Goal: Transaction & Acquisition: Purchase product/service

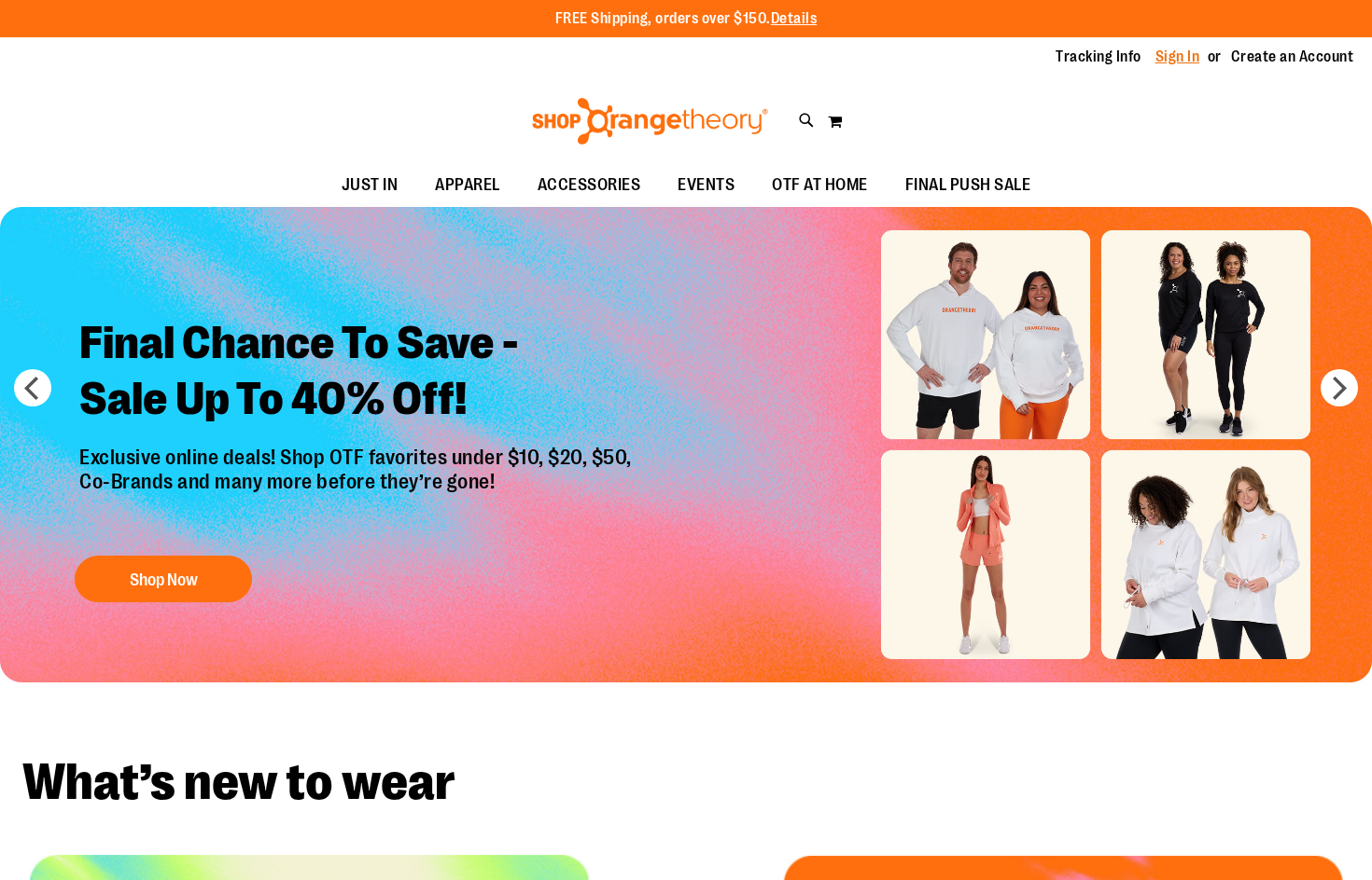
type input "**********"
click at [1174, 62] on link "Sign In" at bounding box center [1177, 56] width 45 height 20
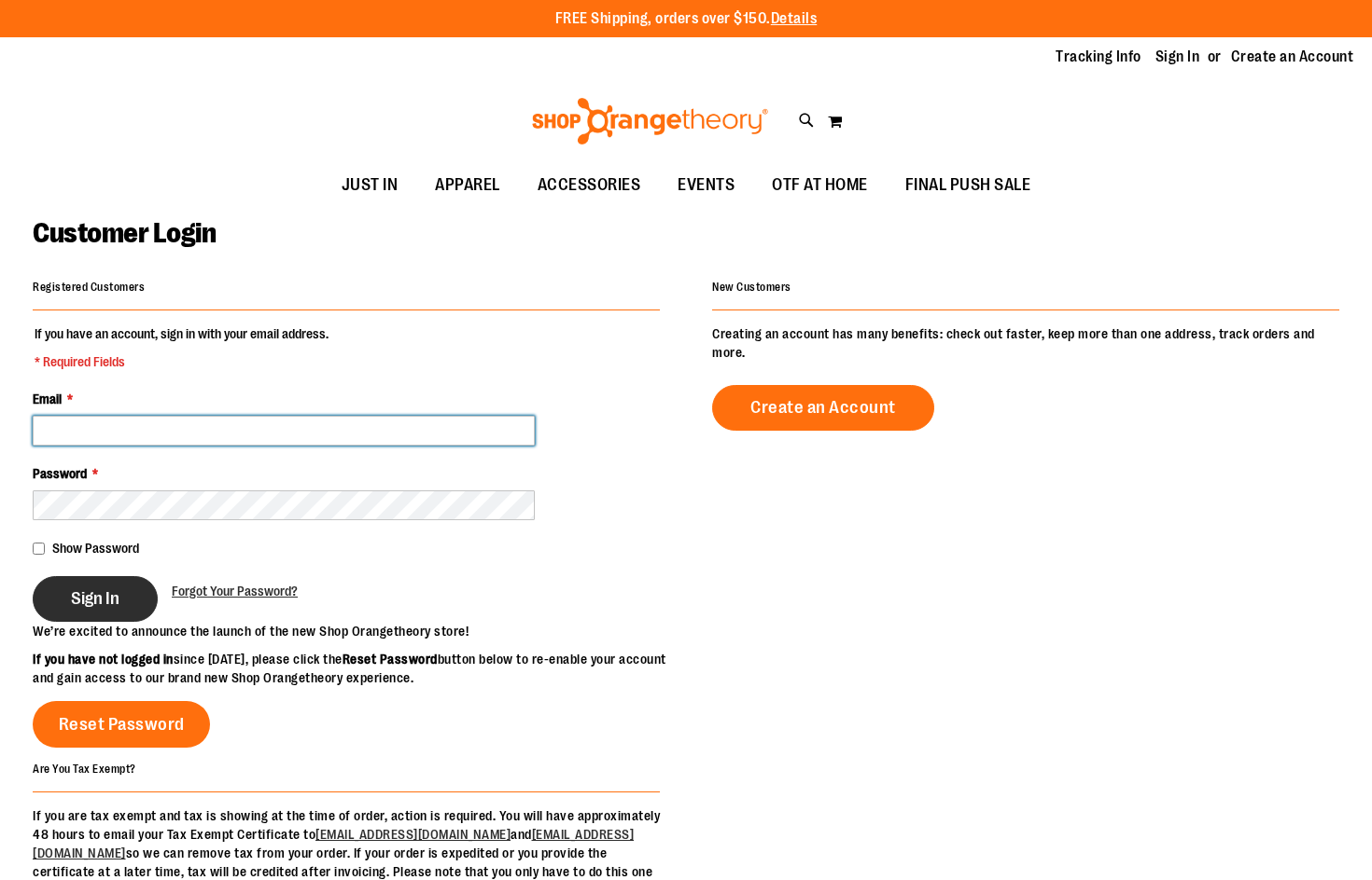
type input "**********"
click at [133, 588] on button "Sign In" at bounding box center [95, 599] width 125 height 46
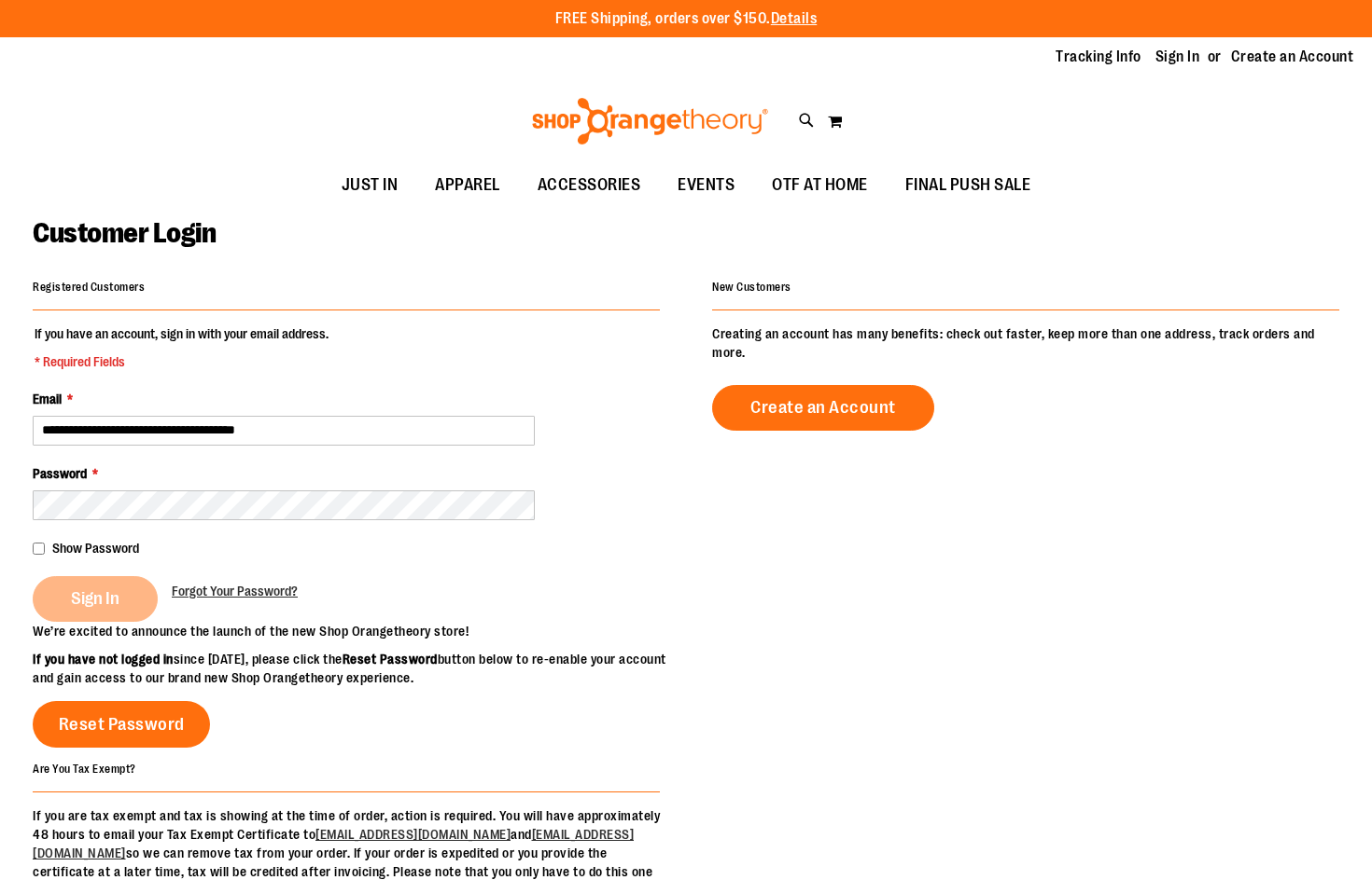
click at [99, 600] on div "Sign In" at bounding box center [102, 599] width 139 height 46
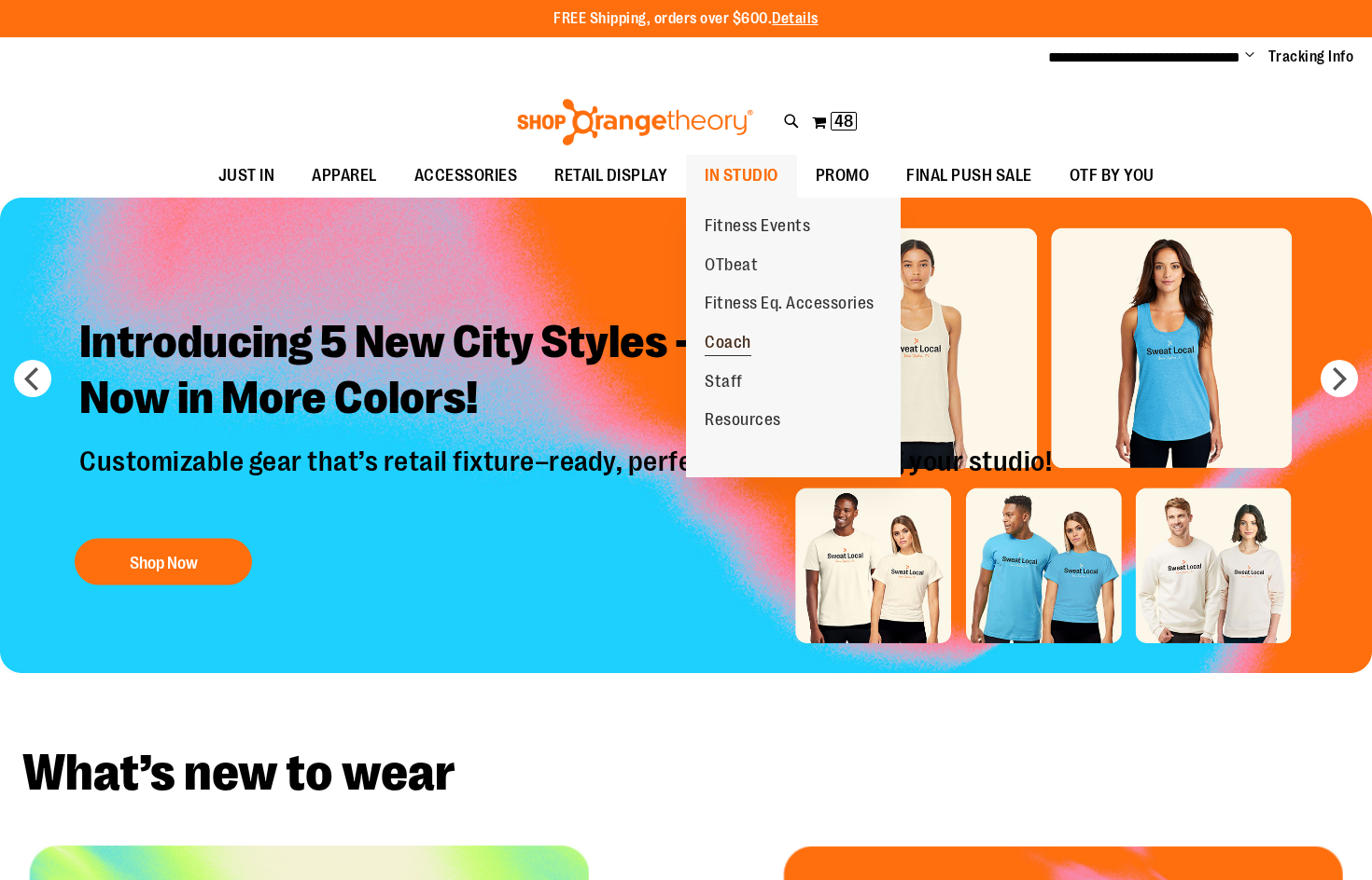
type input "**********"
click at [736, 341] on span "Coach" at bounding box center [728, 345] width 47 height 23
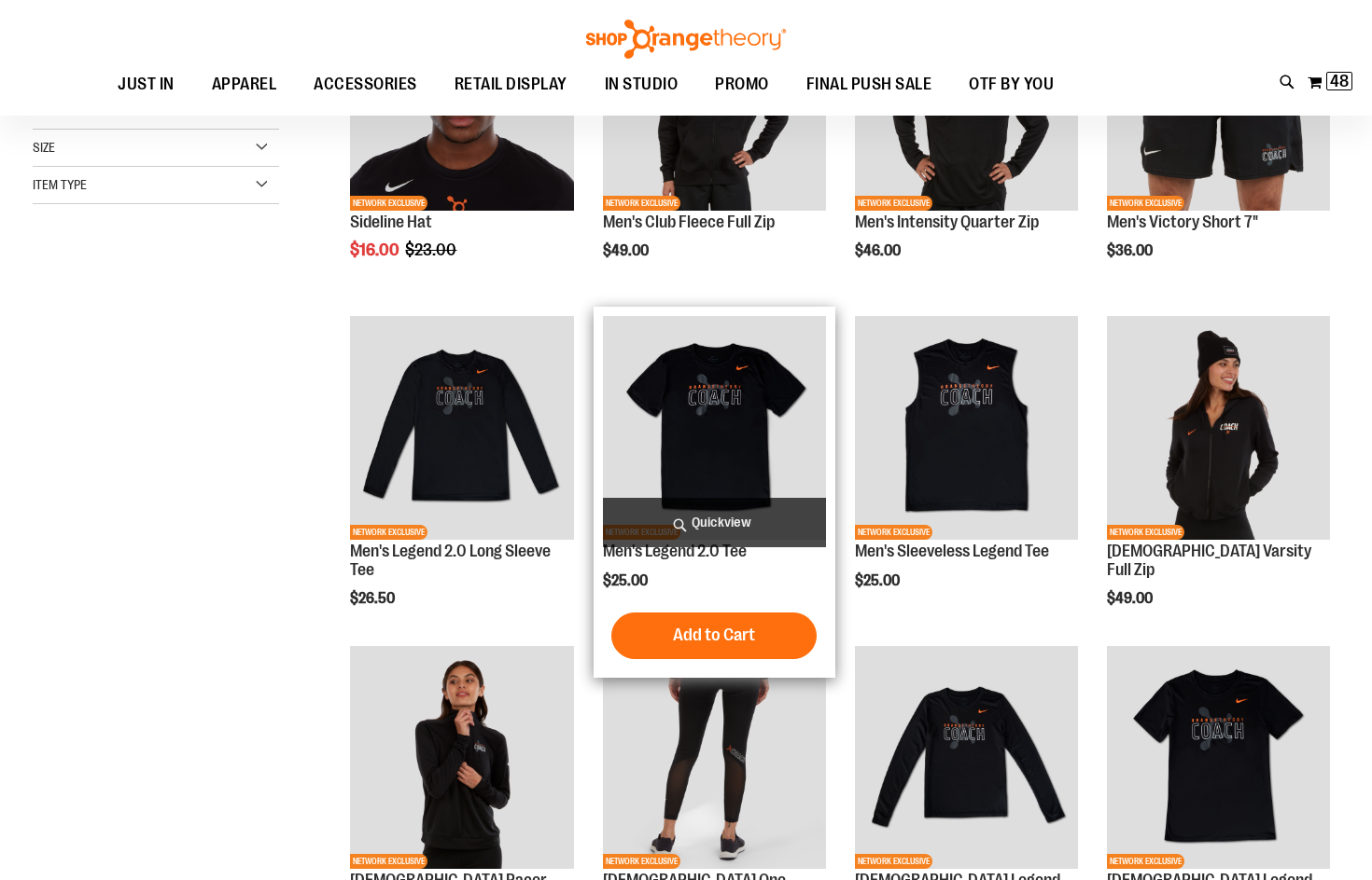
scroll to position [93, 0]
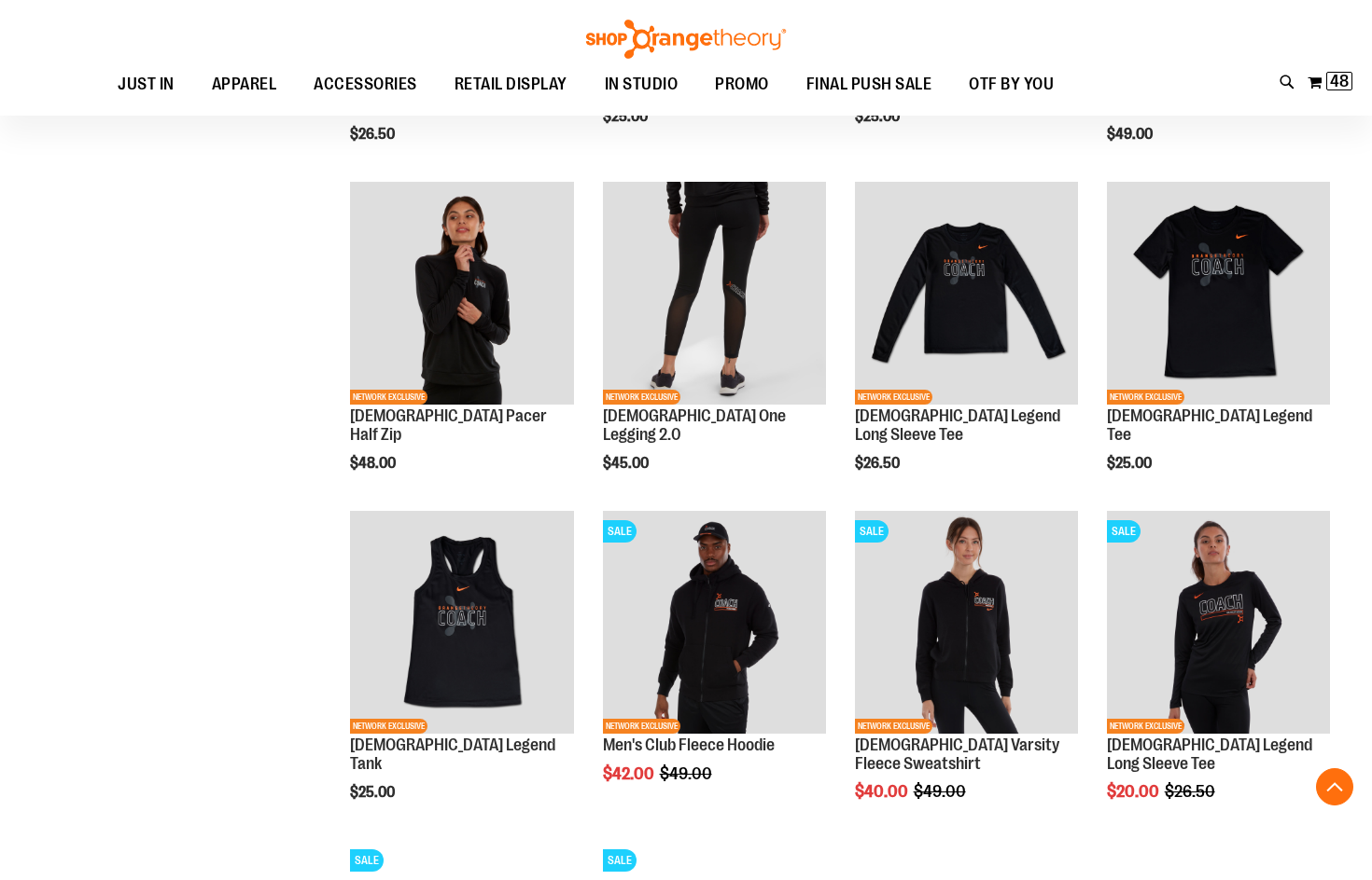
scroll to position [91, 0]
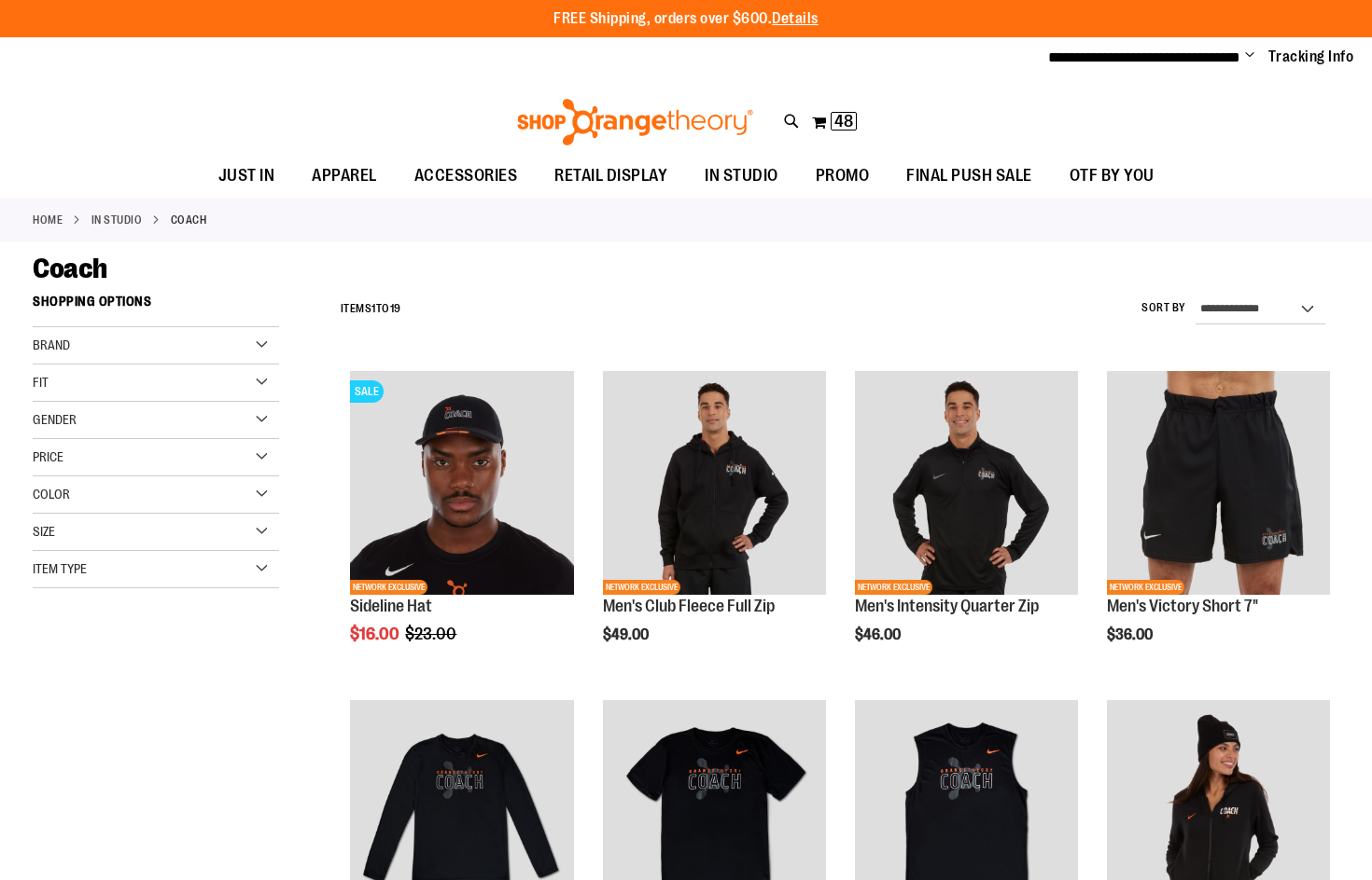
type input "**********"
click at [874, 80] on div "Toggle Nav Search Popular Suggestions Advanced Search" at bounding box center [686, 117] width 1372 height 76
click at [920, 118] on div "Toggle Nav Search Popular Suggestions Advanced Search" at bounding box center [686, 117] width 1372 height 76
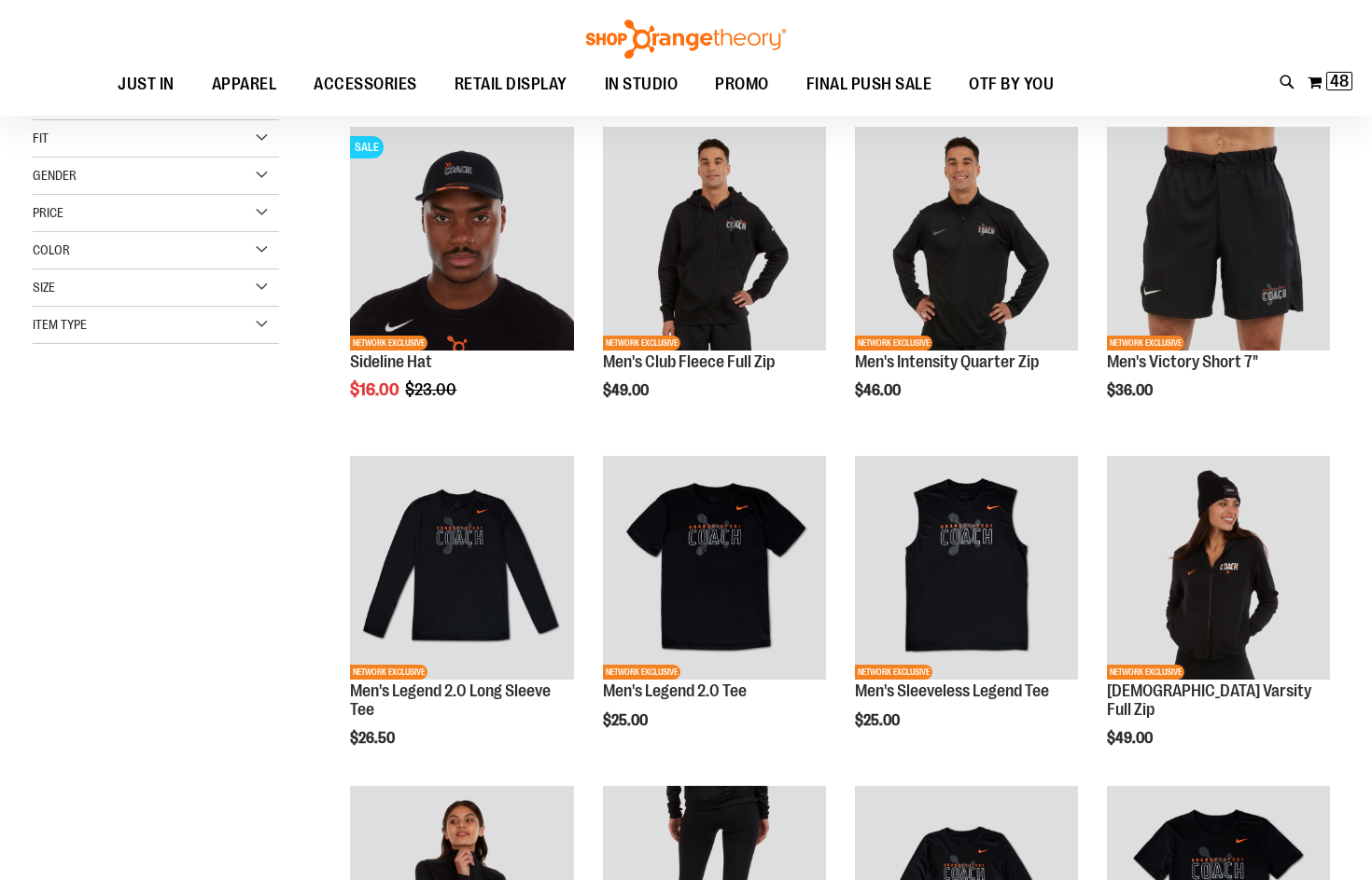
scroll to position [92, 0]
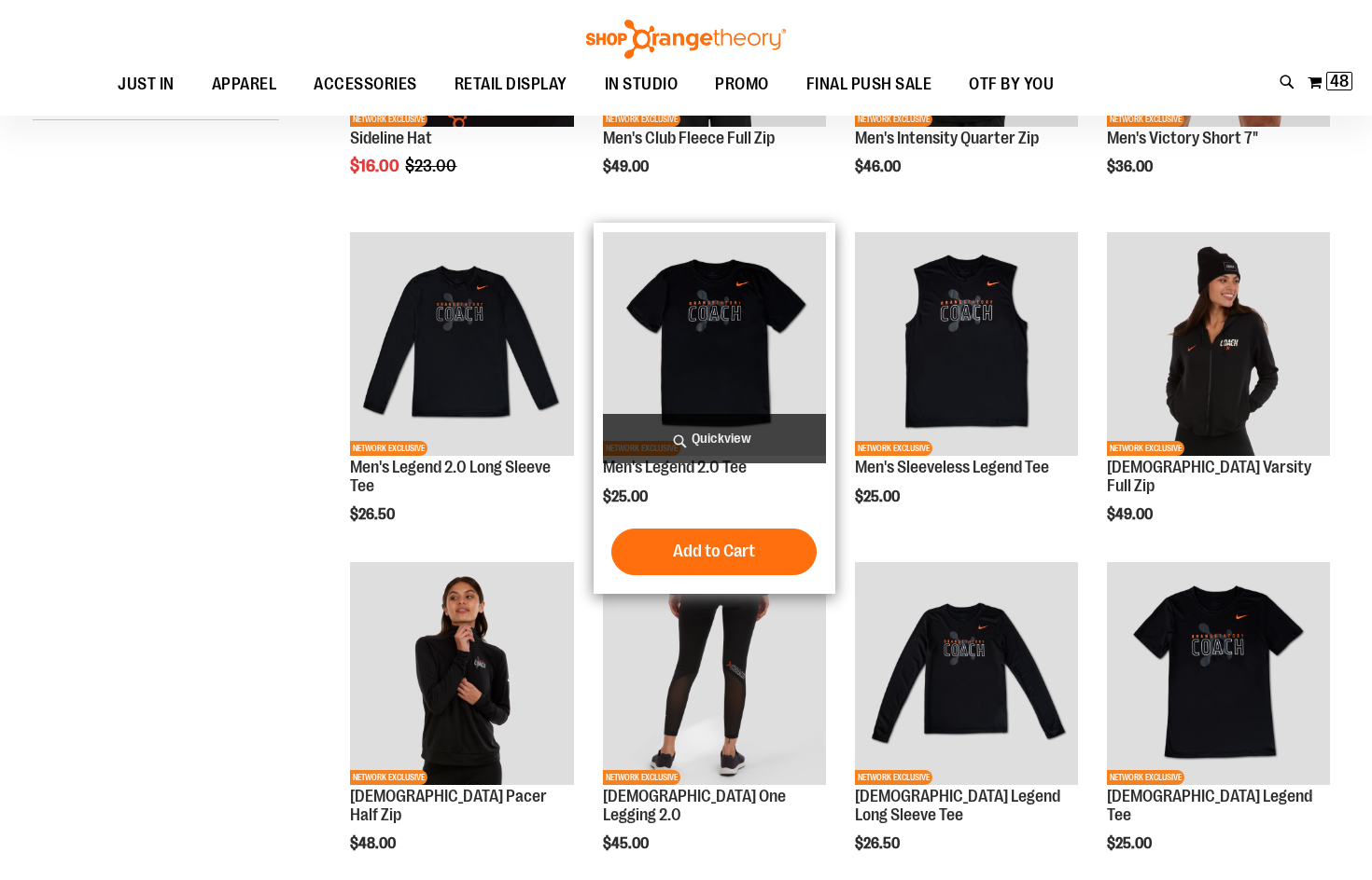
scroll to position [372, 0]
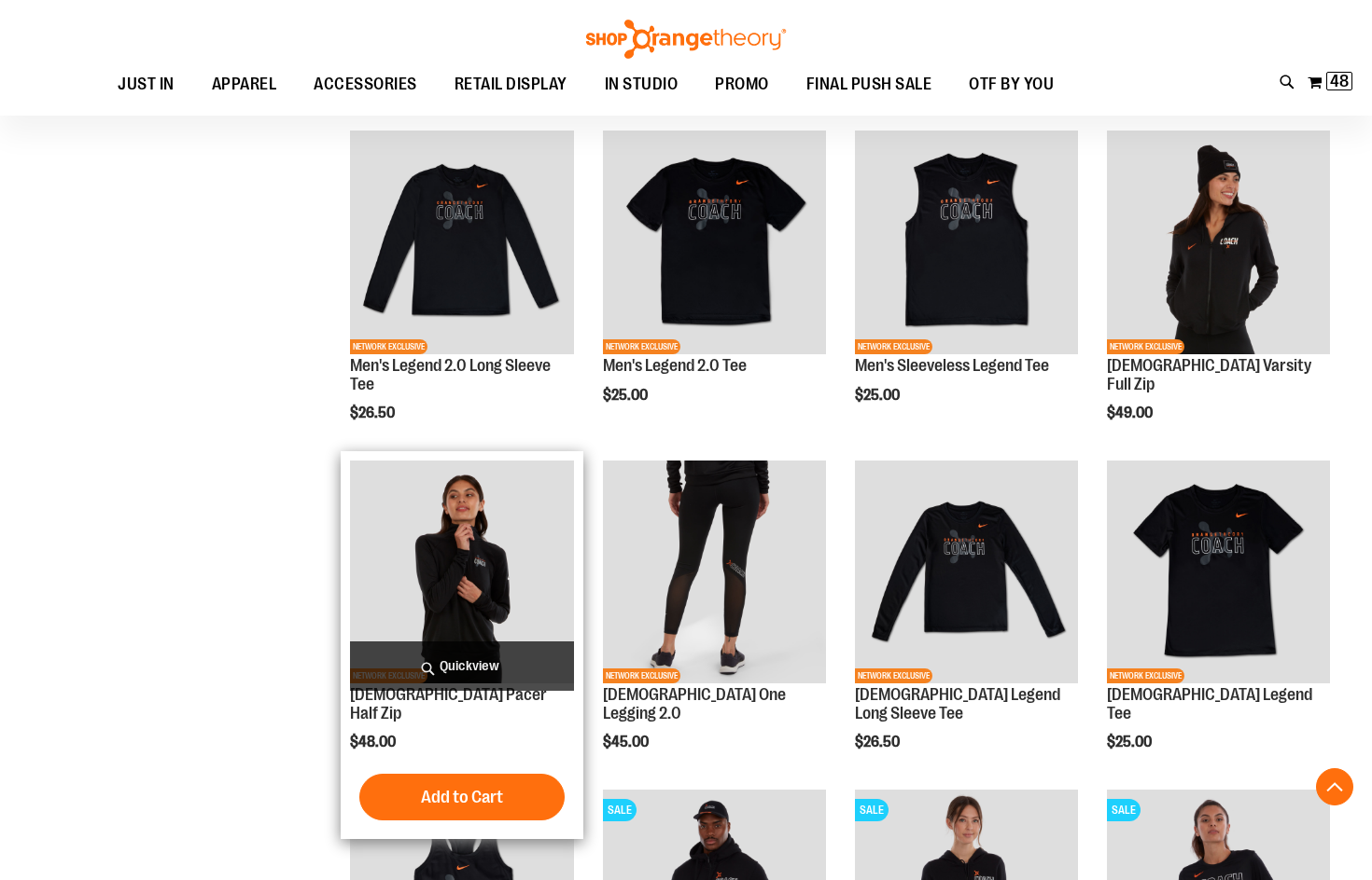
click at [496, 582] on img "product" at bounding box center [462, 572] width 223 height 223
click at [507, 535] on img "product" at bounding box center [462, 572] width 223 height 223
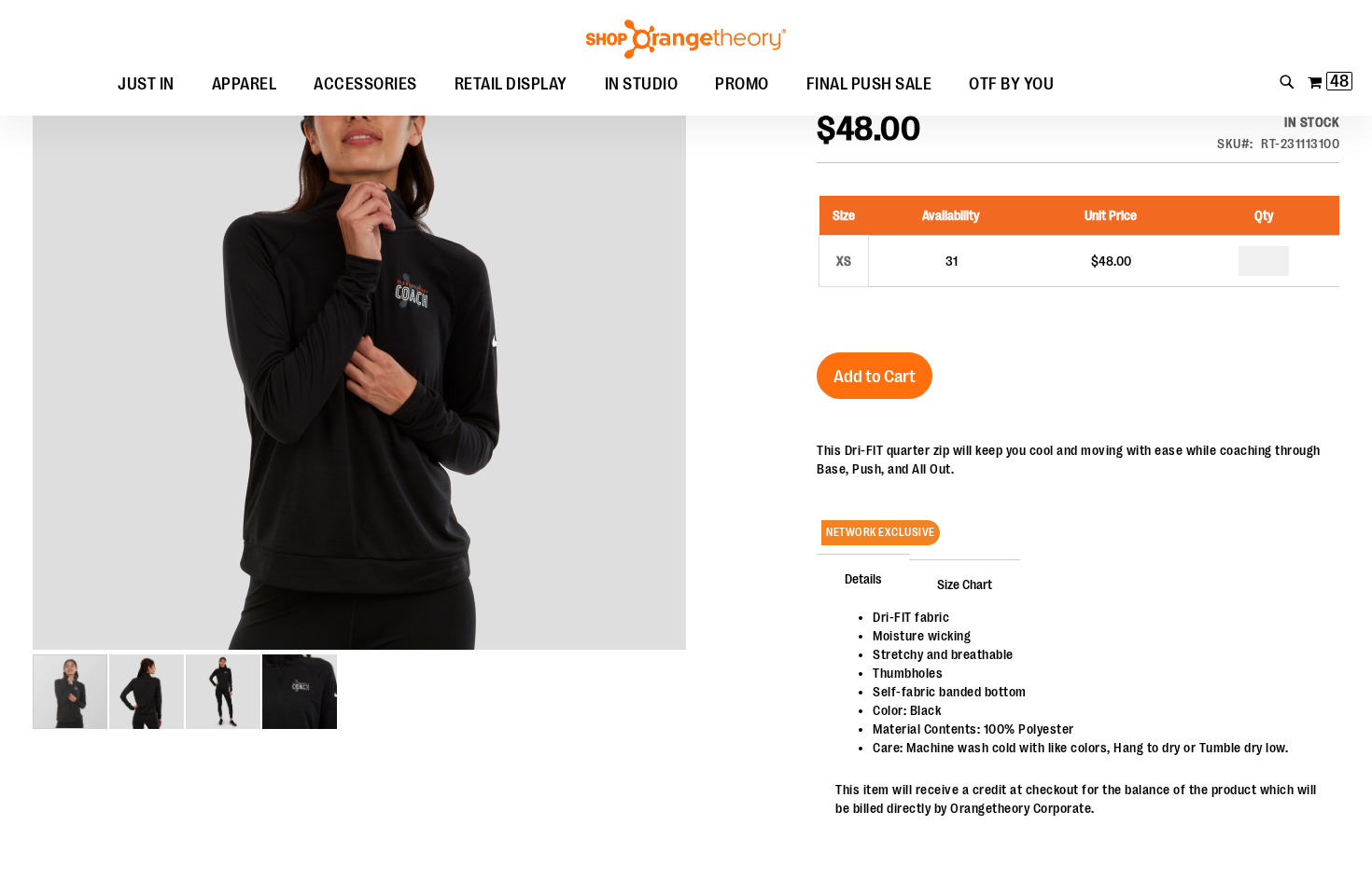
scroll to position [279, 0]
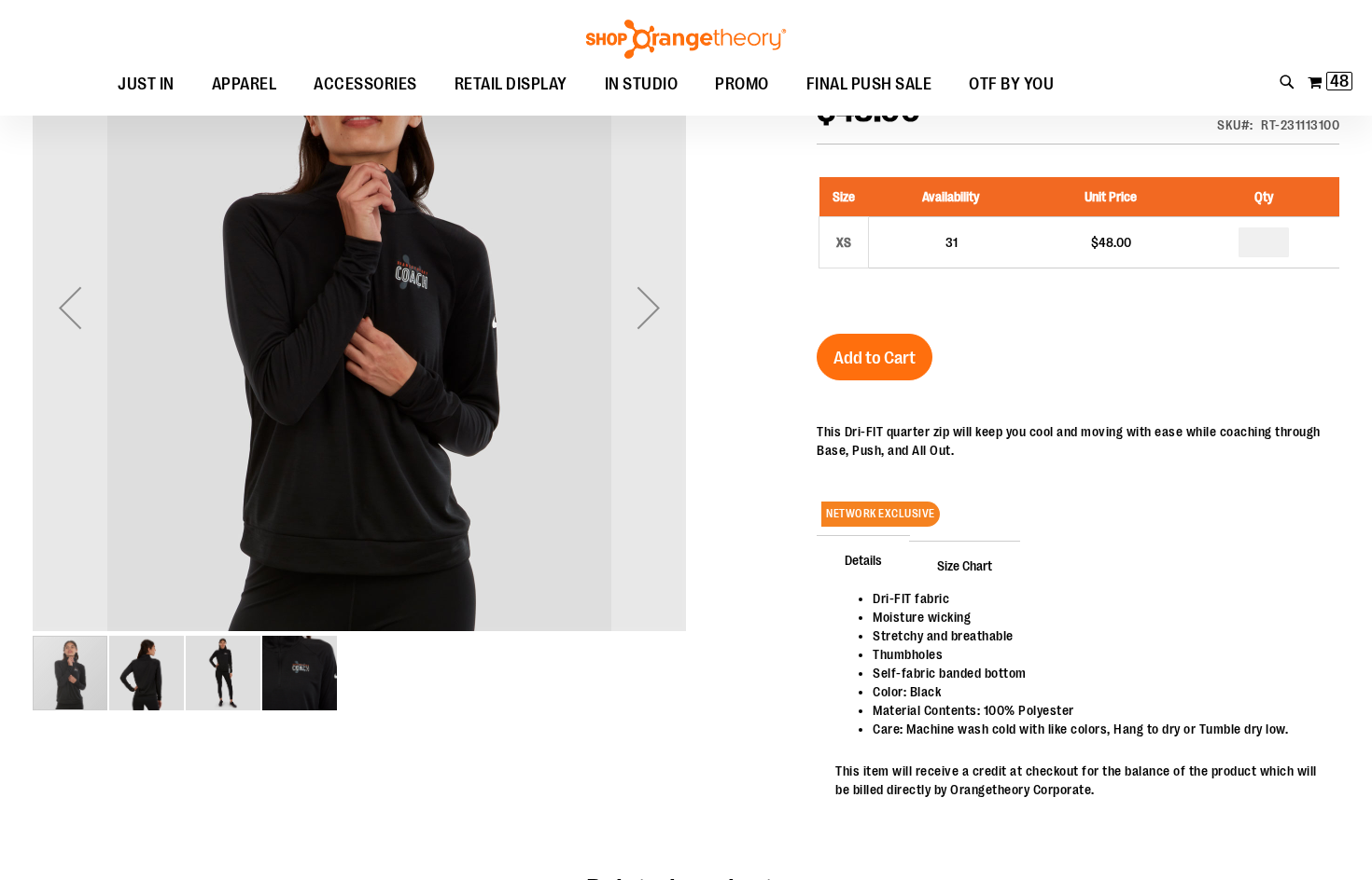
type input "**********"
click at [139, 671] on img "image 2 of 4" at bounding box center [146, 673] width 75 height 75
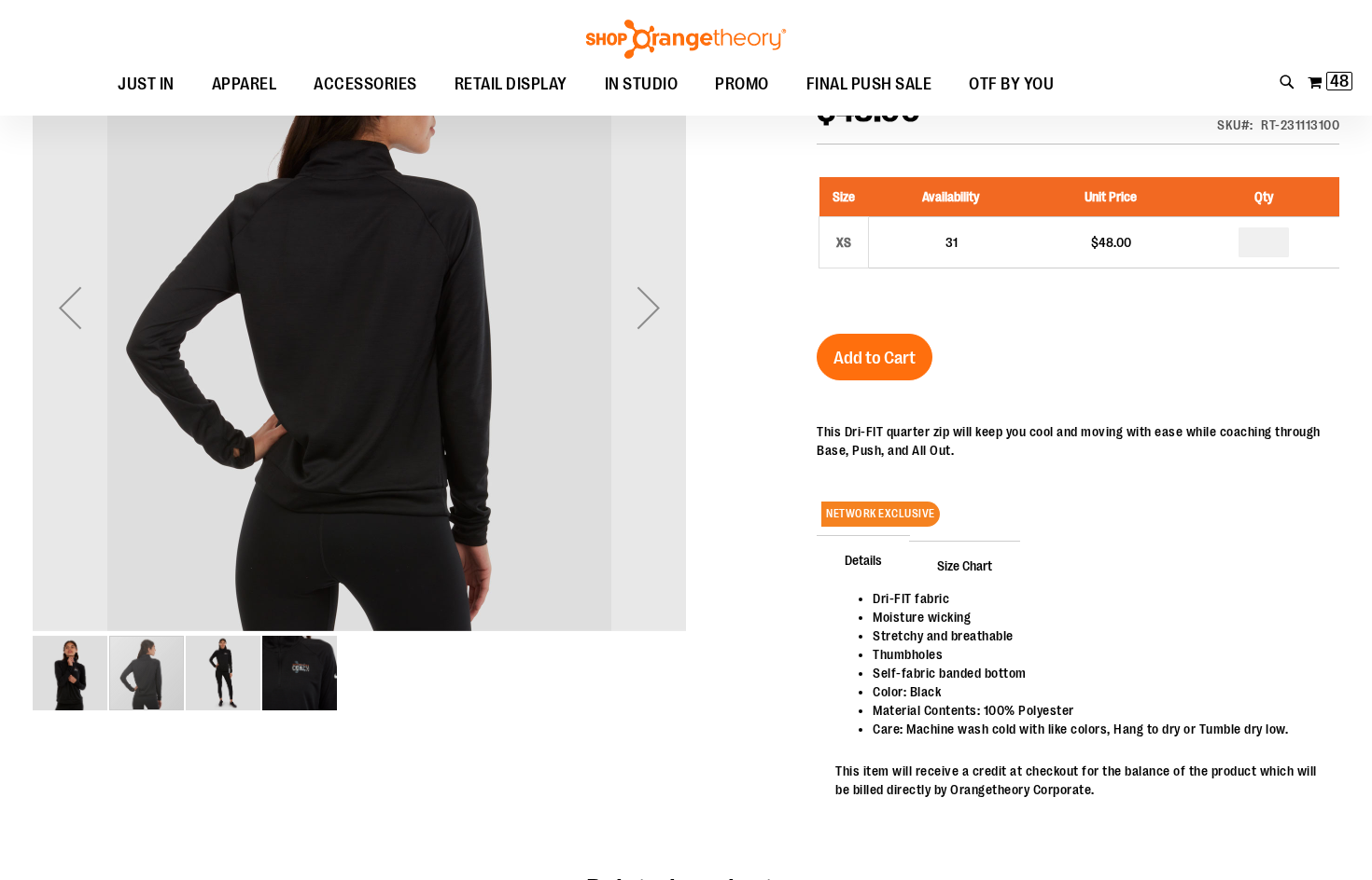
click at [206, 673] on img "image 3 of 4" at bounding box center [223, 673] width 75 height 75
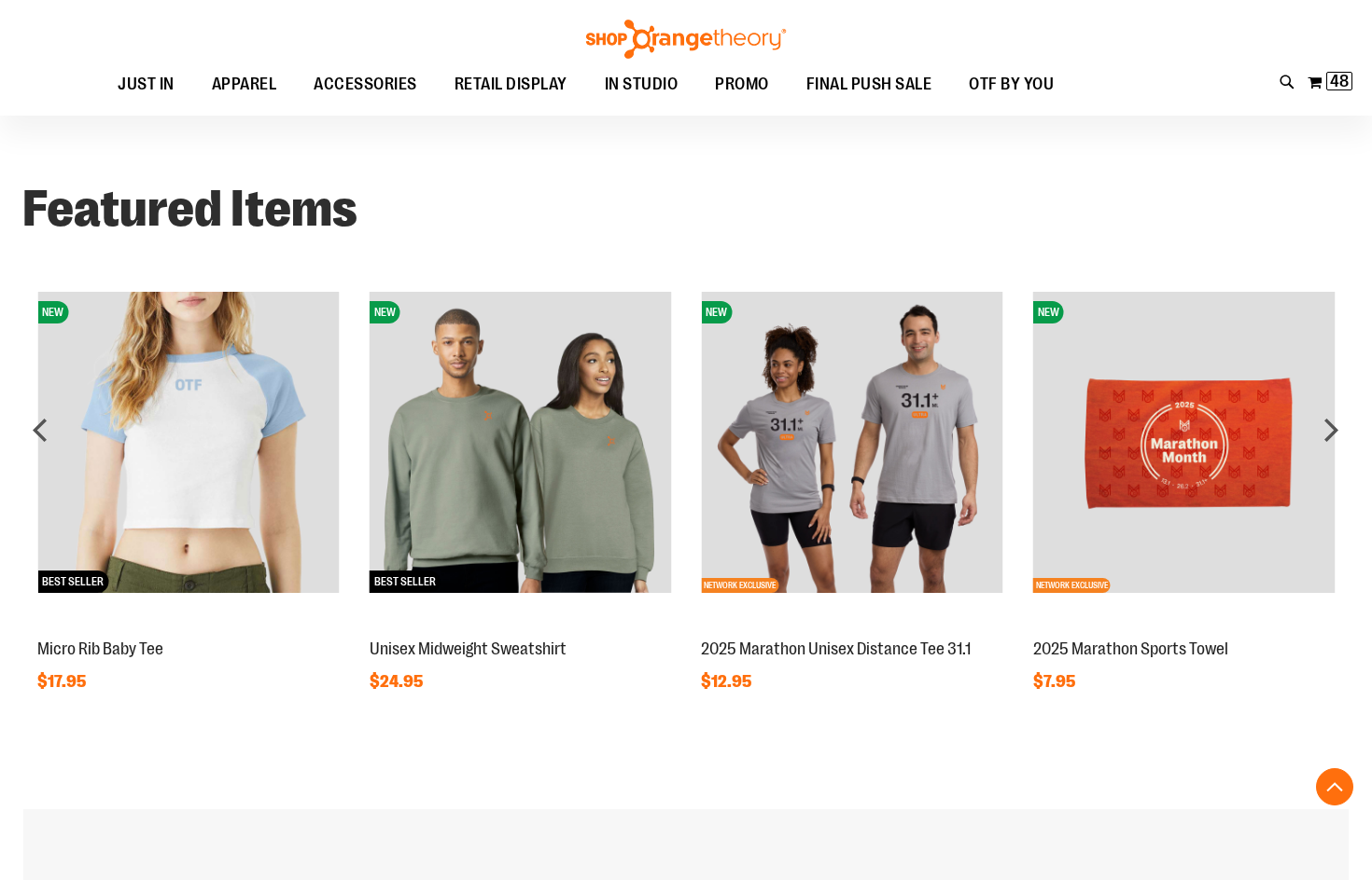
scroll to position [1566, 0]
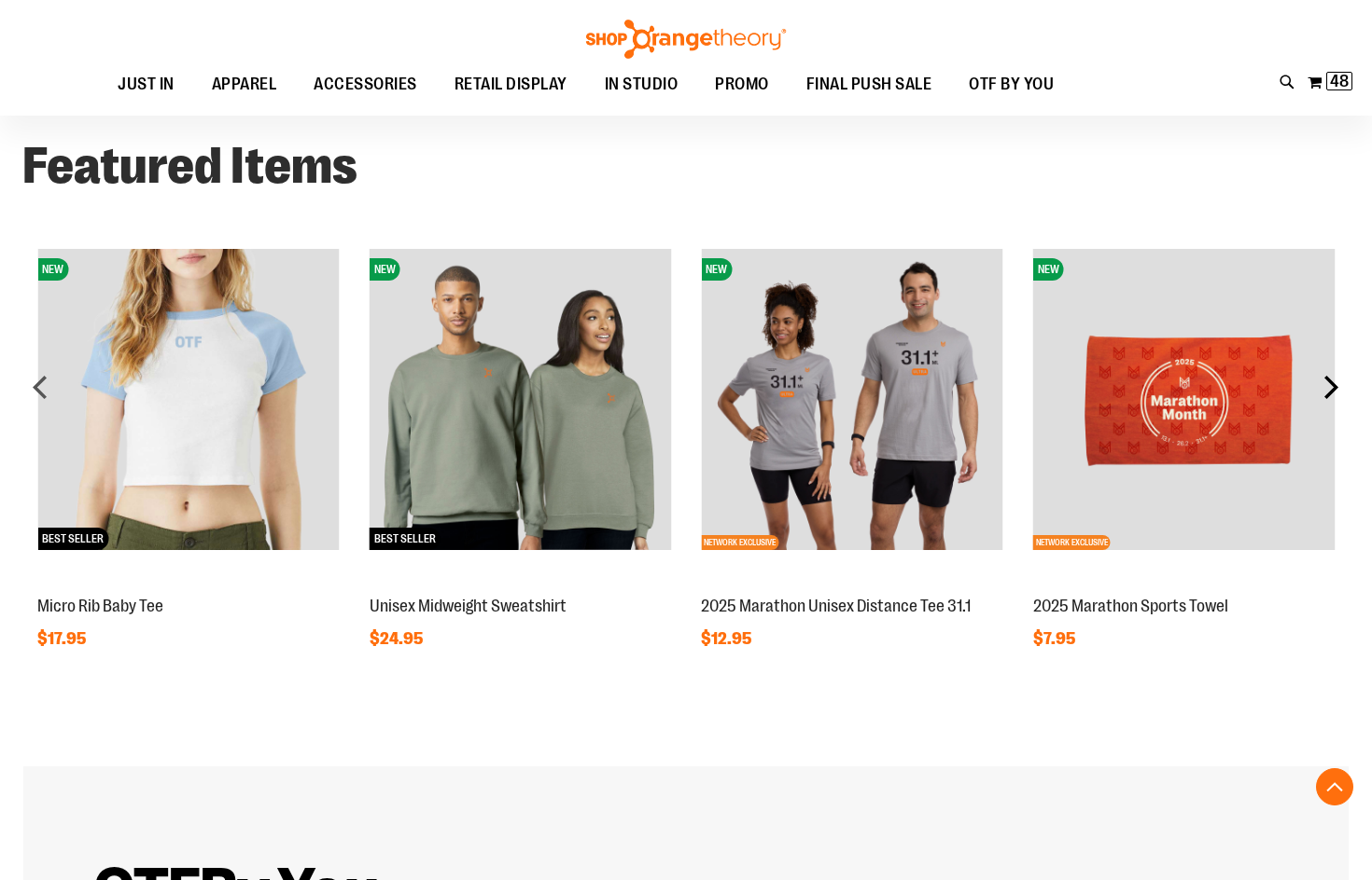
type input "**********"
click at [1335, 400] on div "next" at bounding box center [1330, 387] width 37 height 37
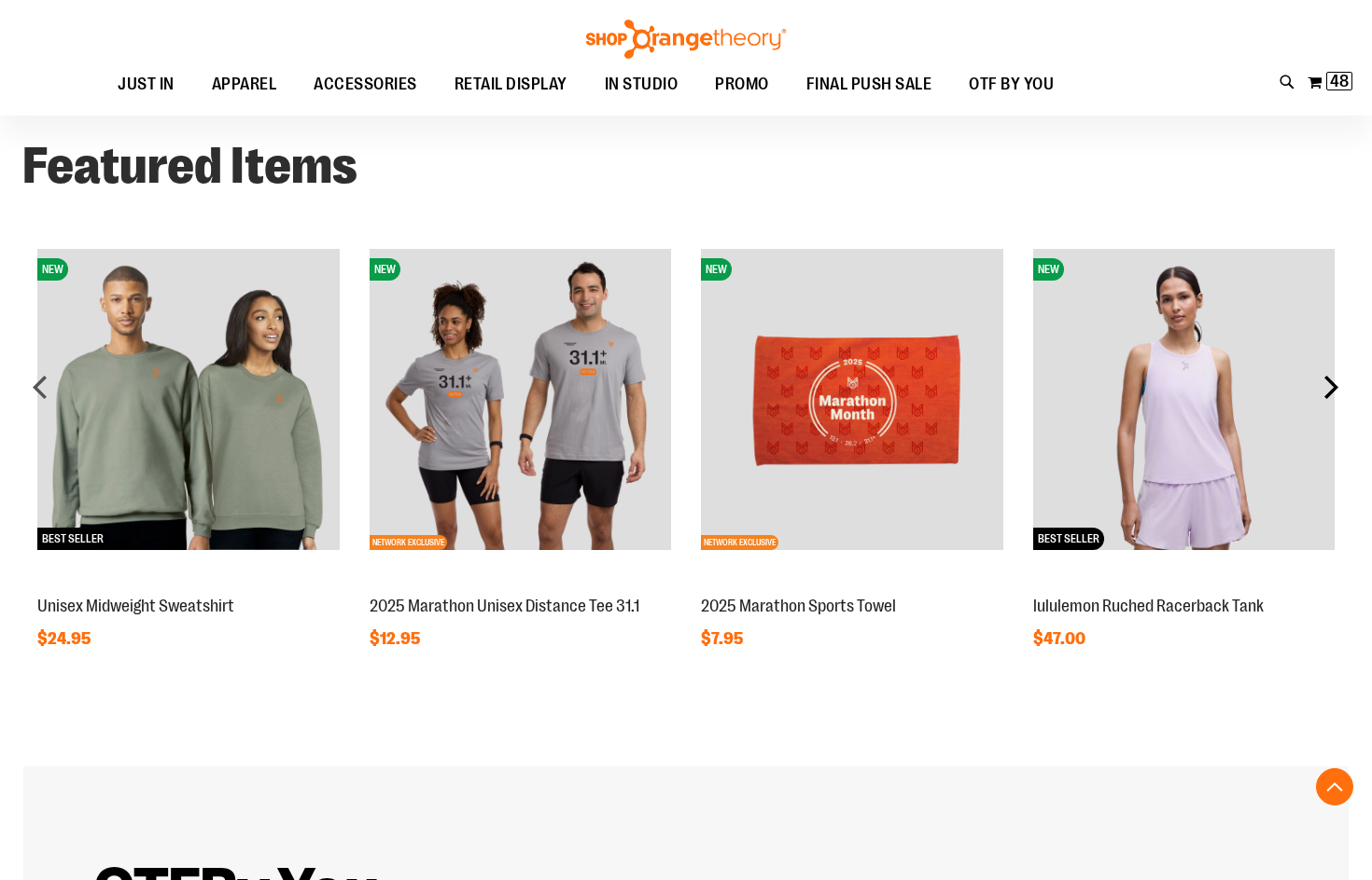
click at [1335, 400] on div "next" at bounding box center [1330, 387] width 37 height 37
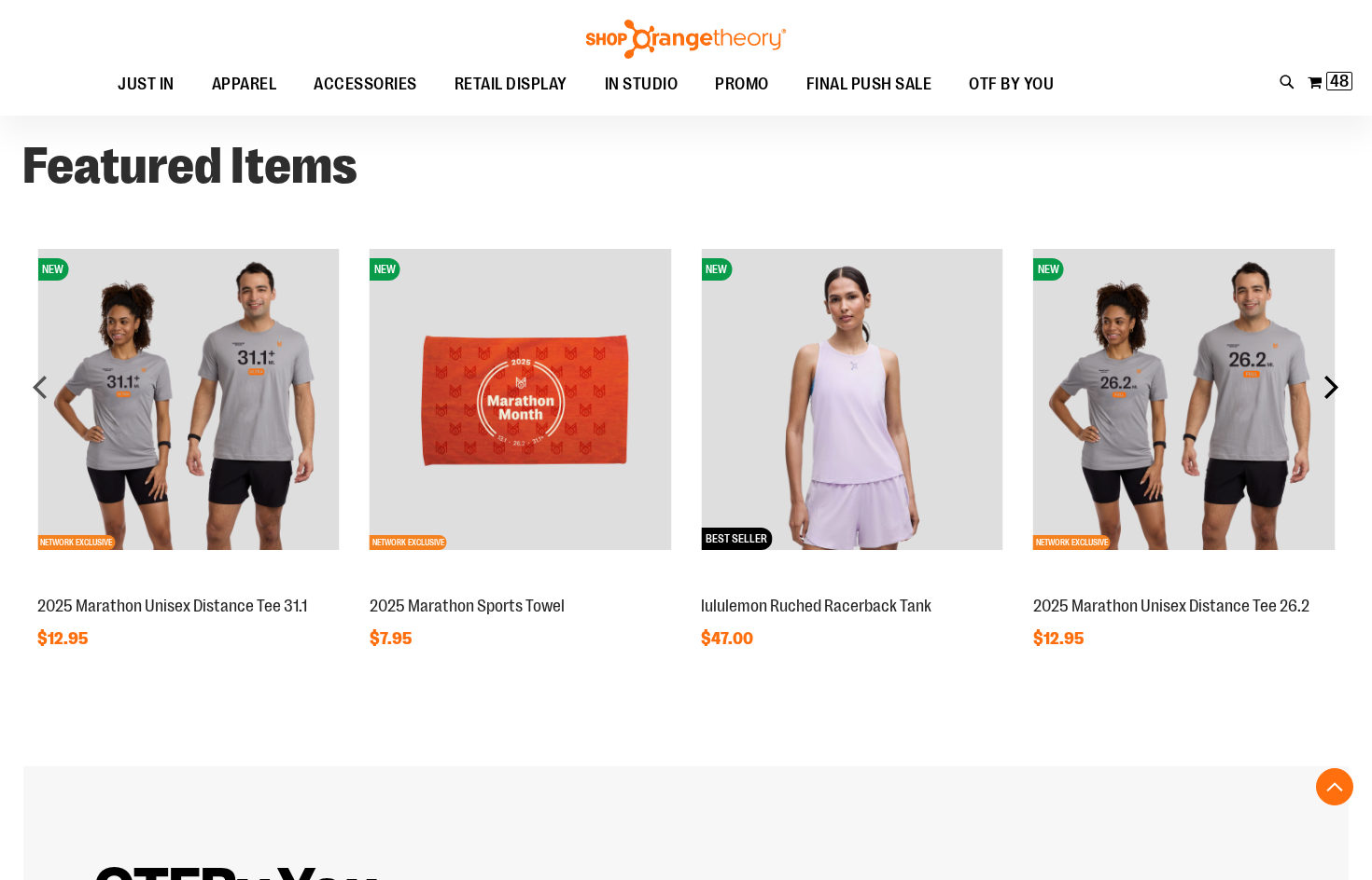
click at [1335, 400] on div "next" at bounding box center [1330, 387] width 37 height 37
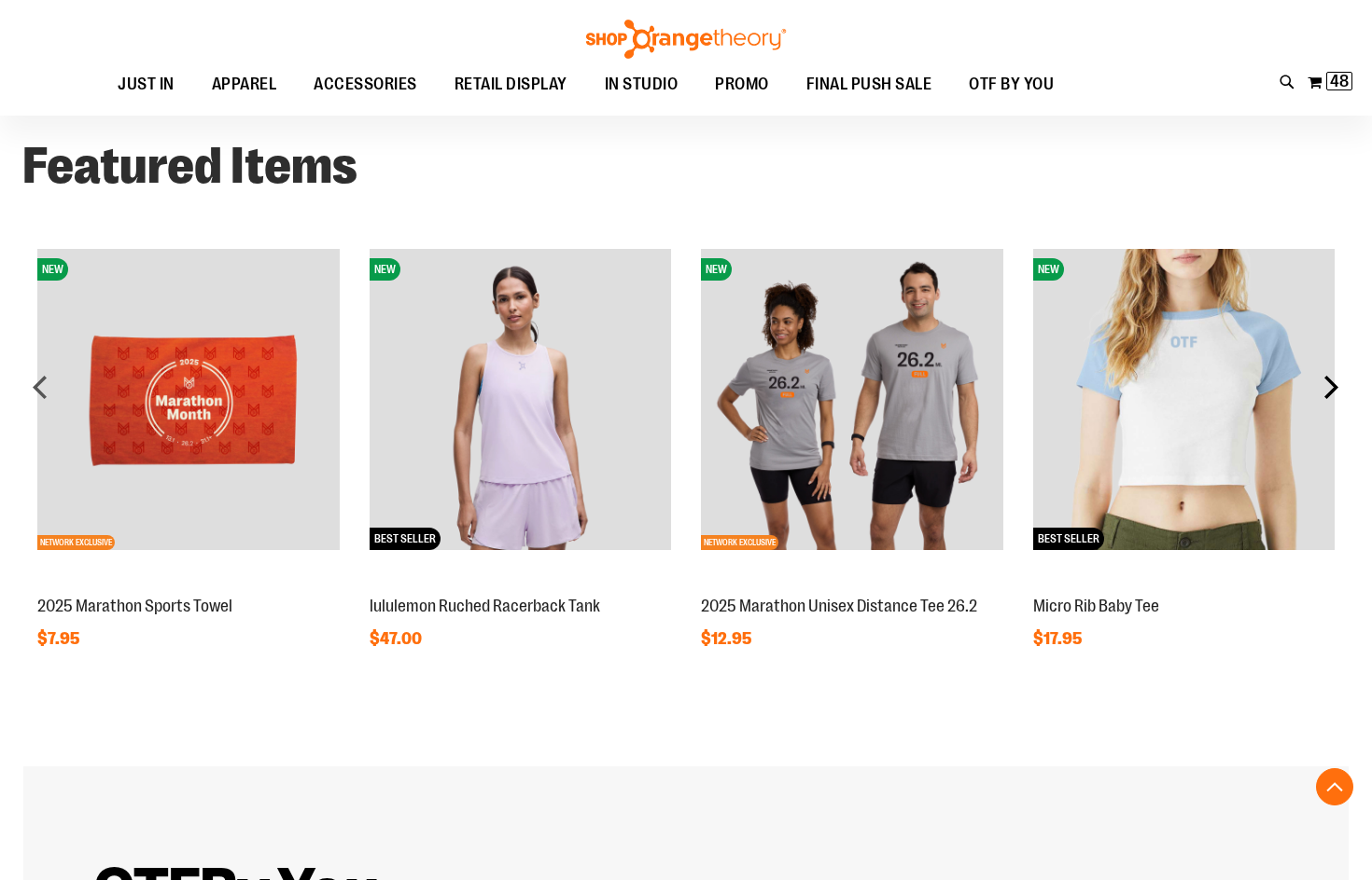
click at [1335, 400] on div "next" at bounding box center [1330, 387] width 37 height 37
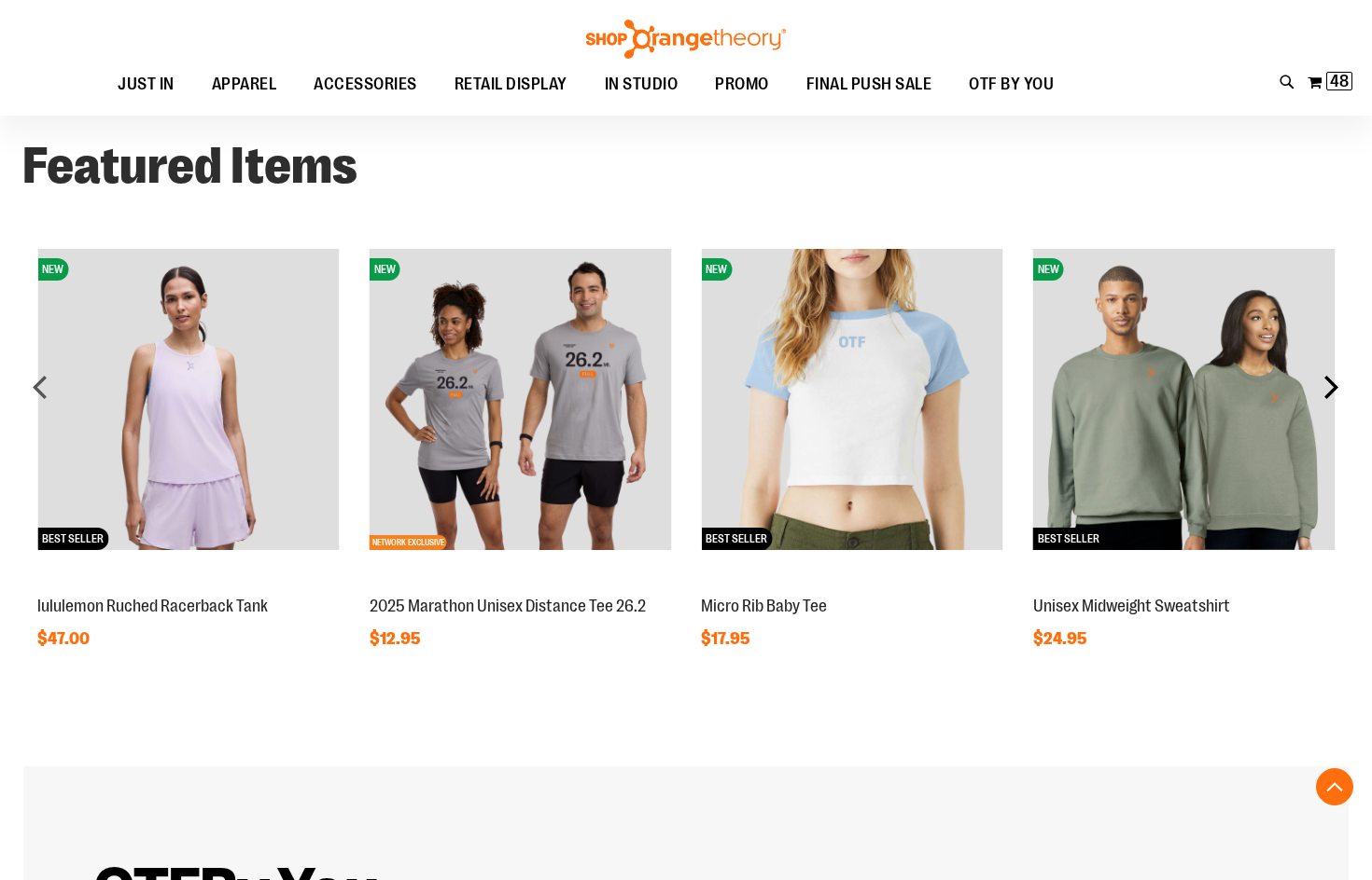
click at [1335, 400] on div "next" at bounding box center [1330, 387] width 37 height 37
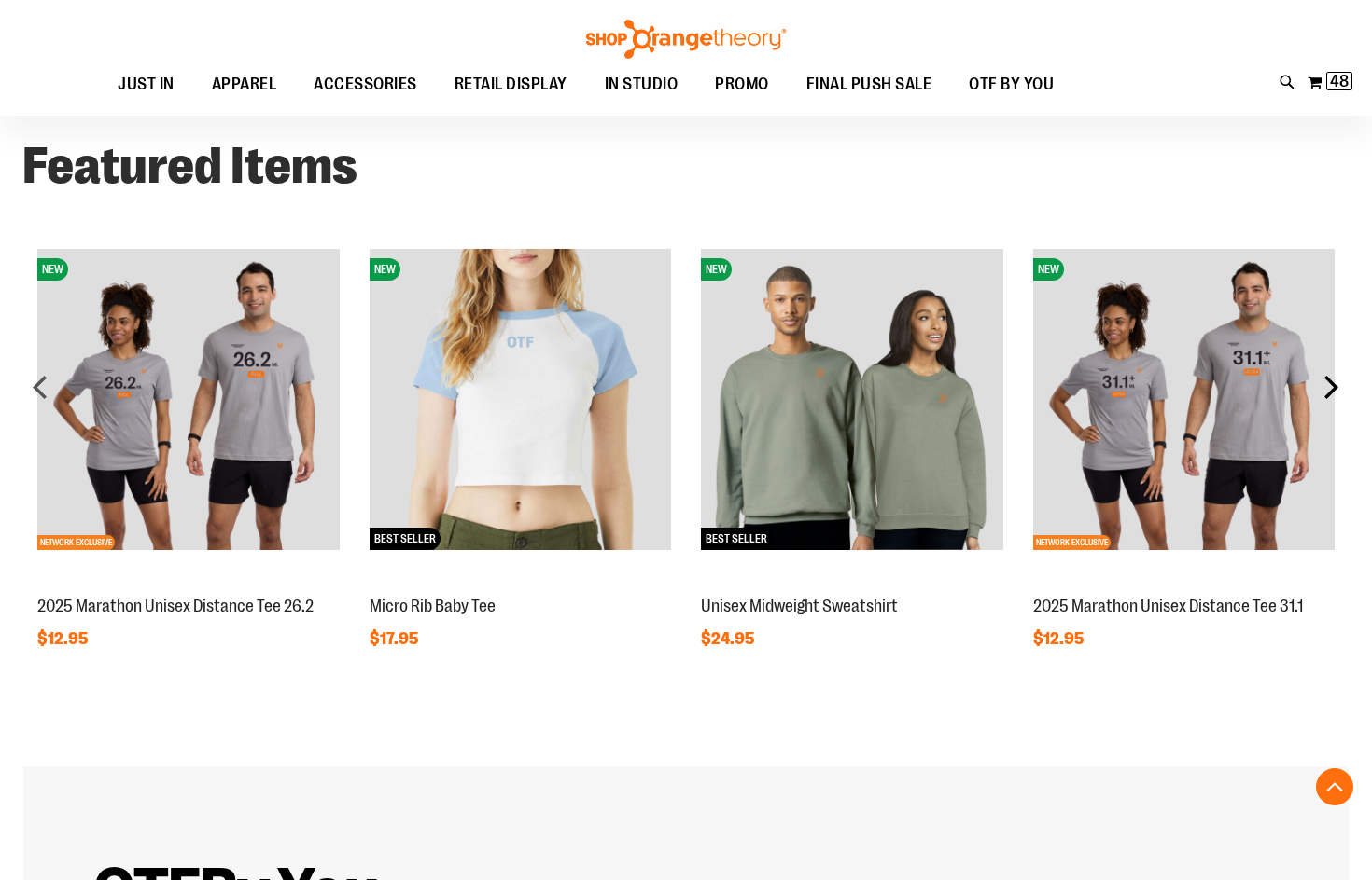
click at [1335, 400] on div "next" at bounding box center [1330, 387] width 37 height 37
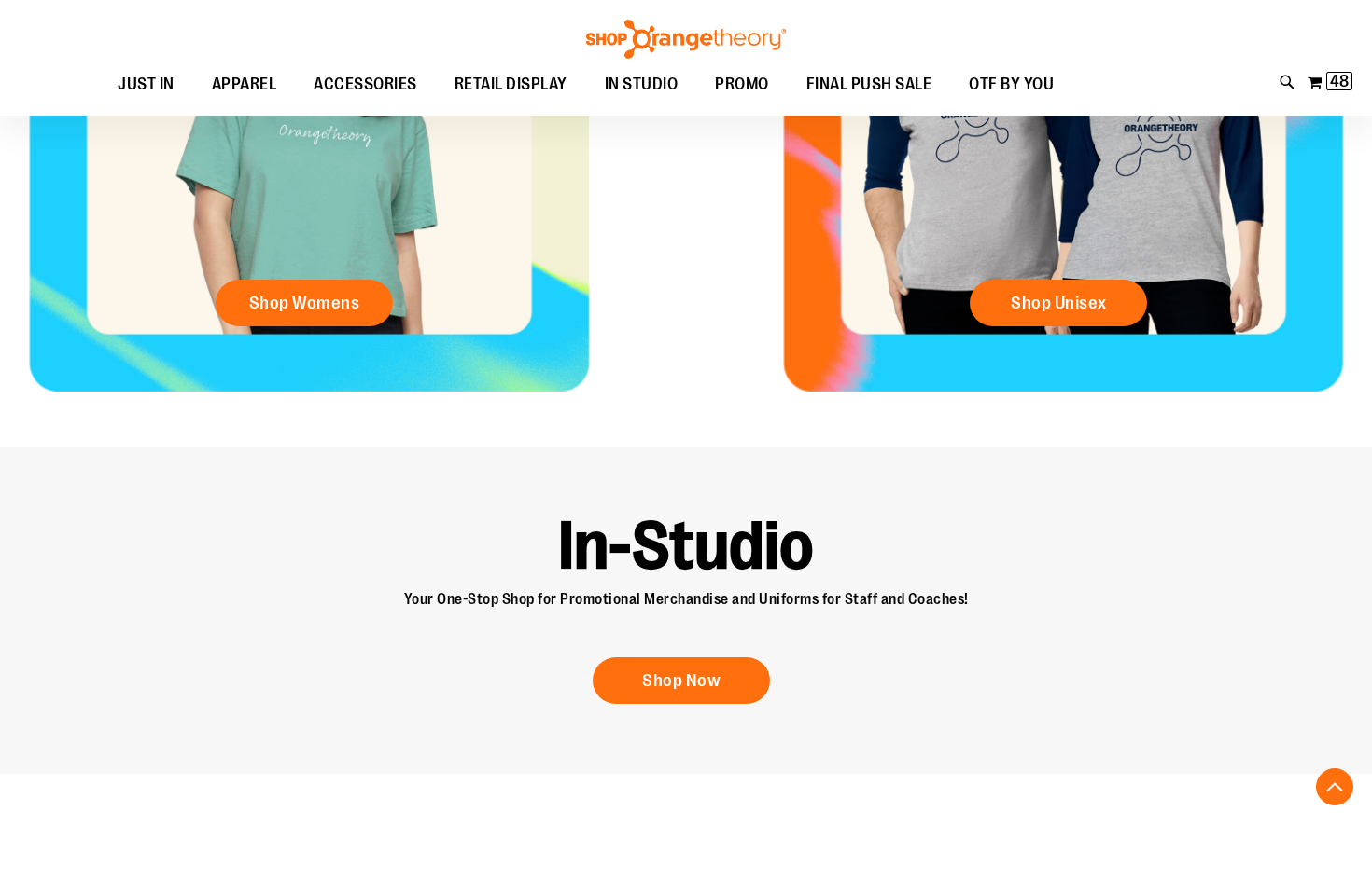
scroll to position [540, 0]
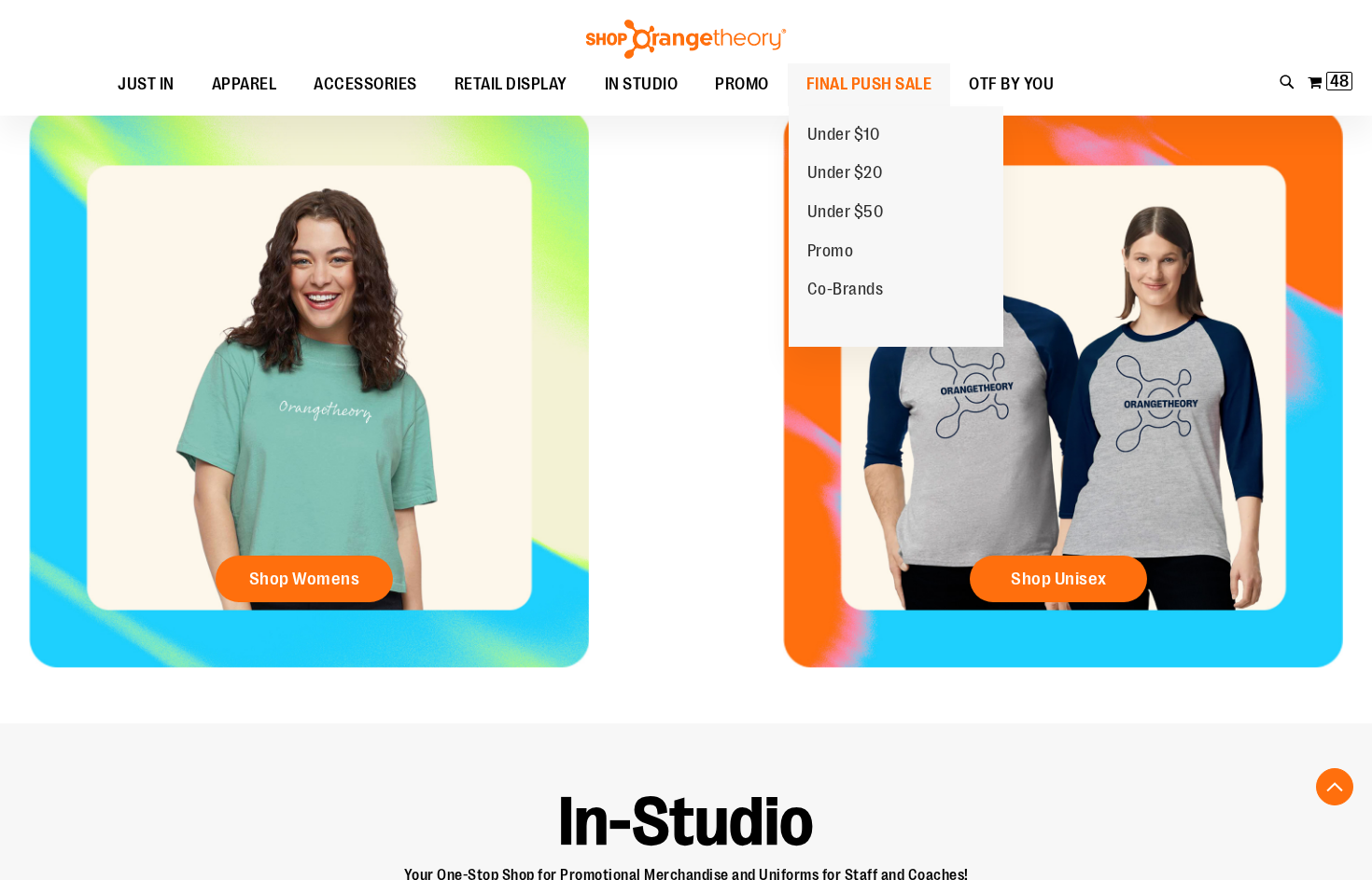
click at [879, 86] on span "FINAL PUSH SALE" at bounding box center [869, 83] width 126 height 42
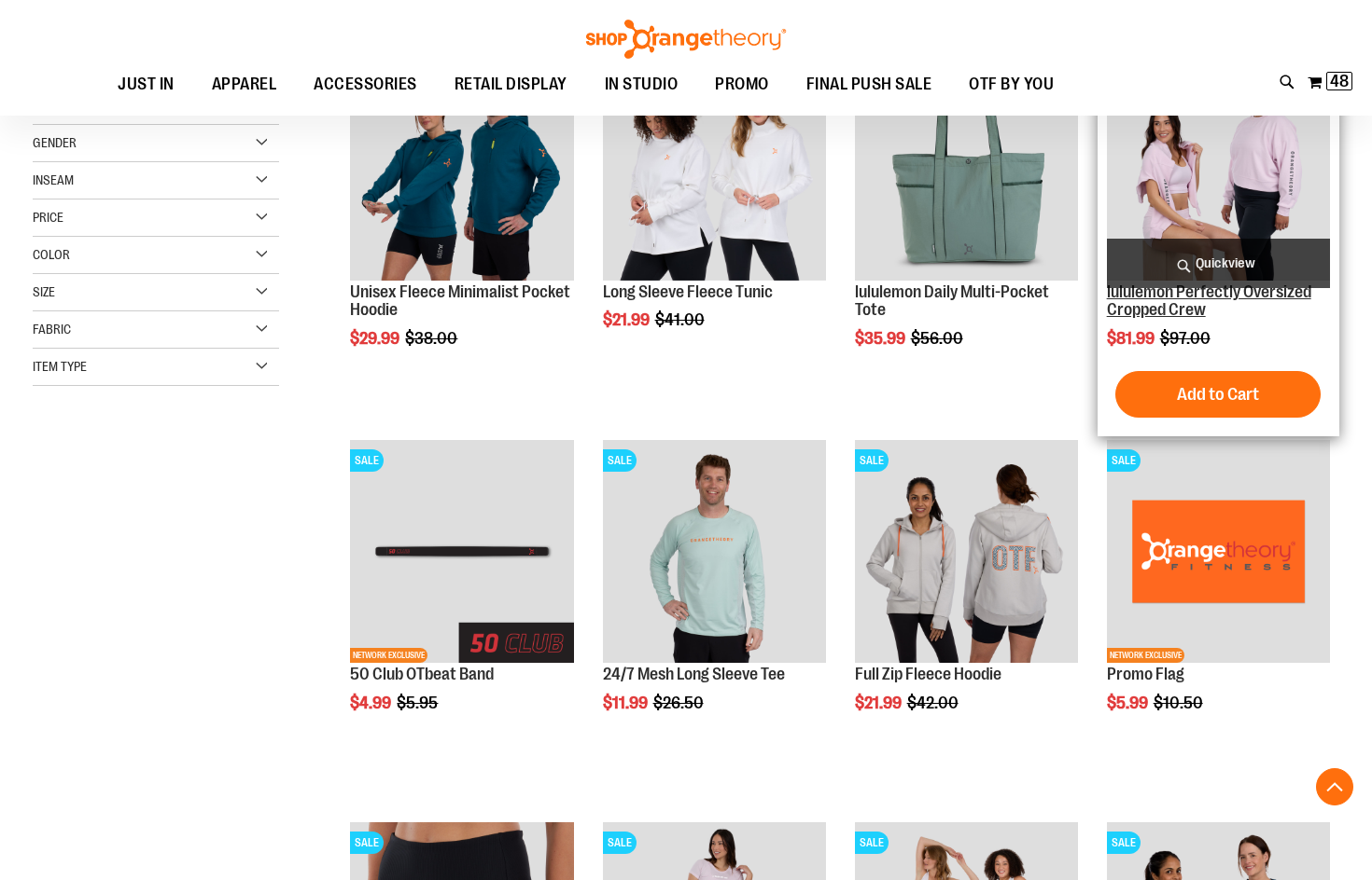
scroll to position [372, 0]
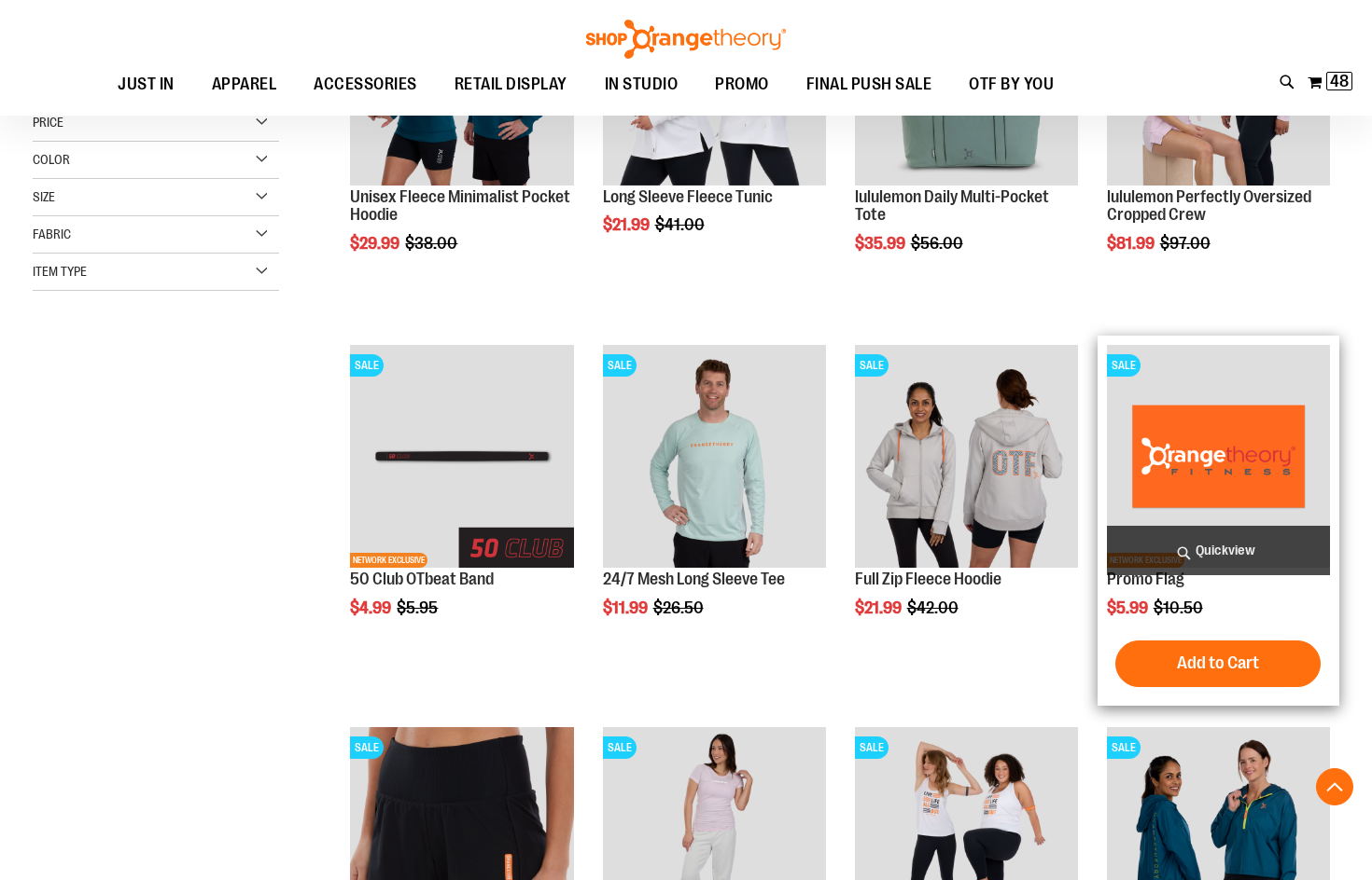
scroll to position [372, 0]
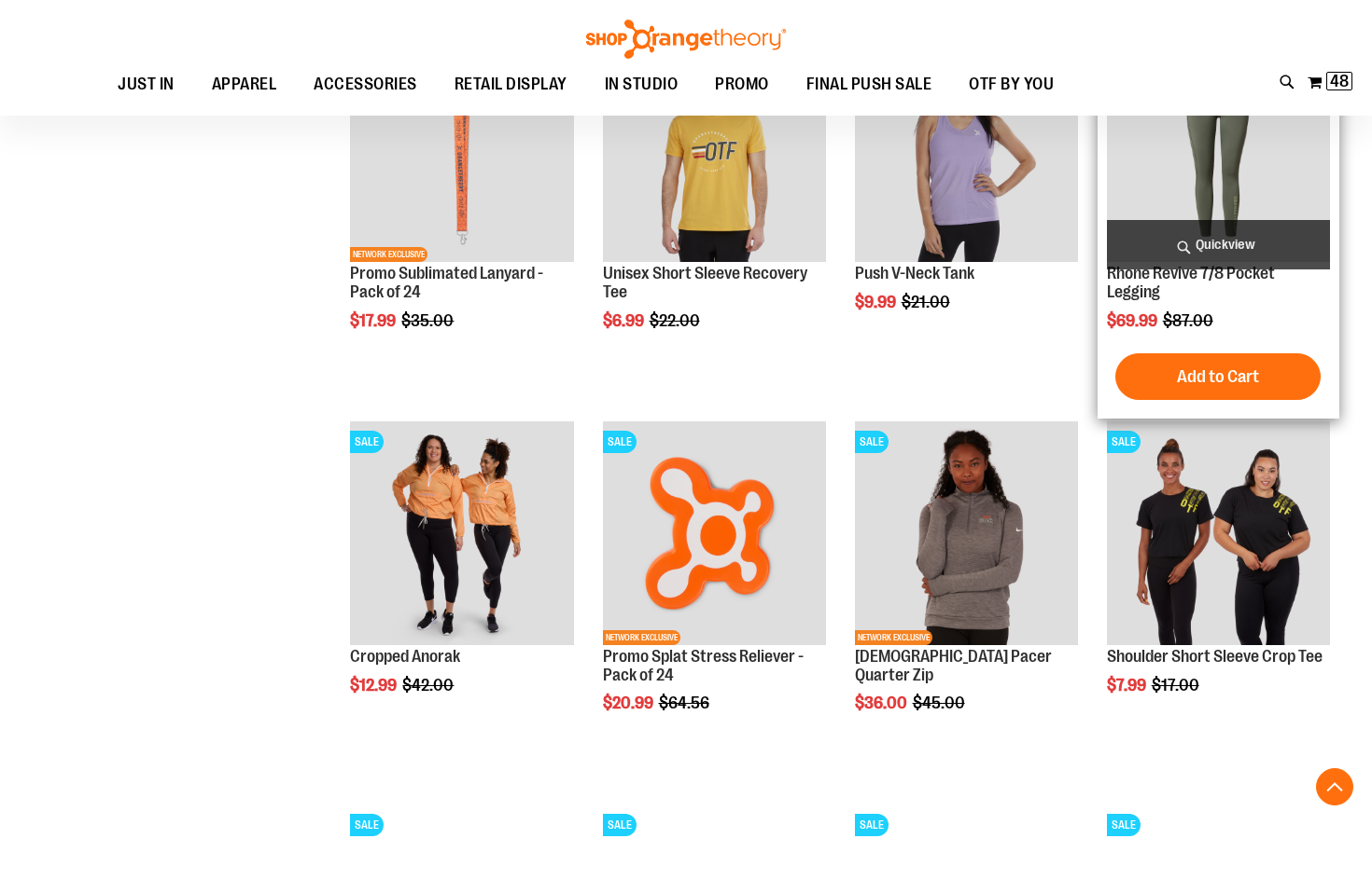
scroll to position [1492, 0]
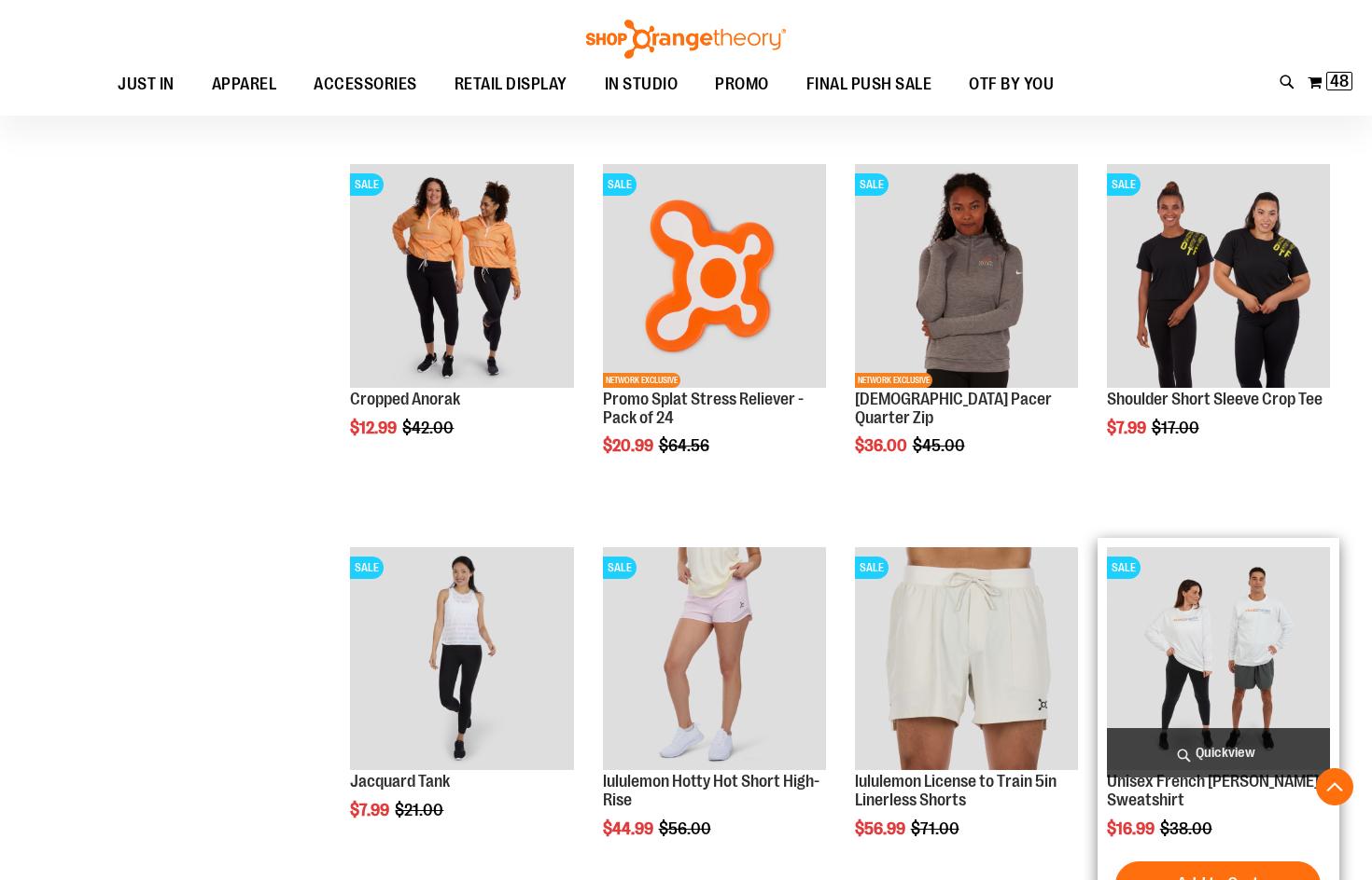
scroll to position [1865, 0]
